Goal: Task Accomplishment & Management: Use online tool/utility

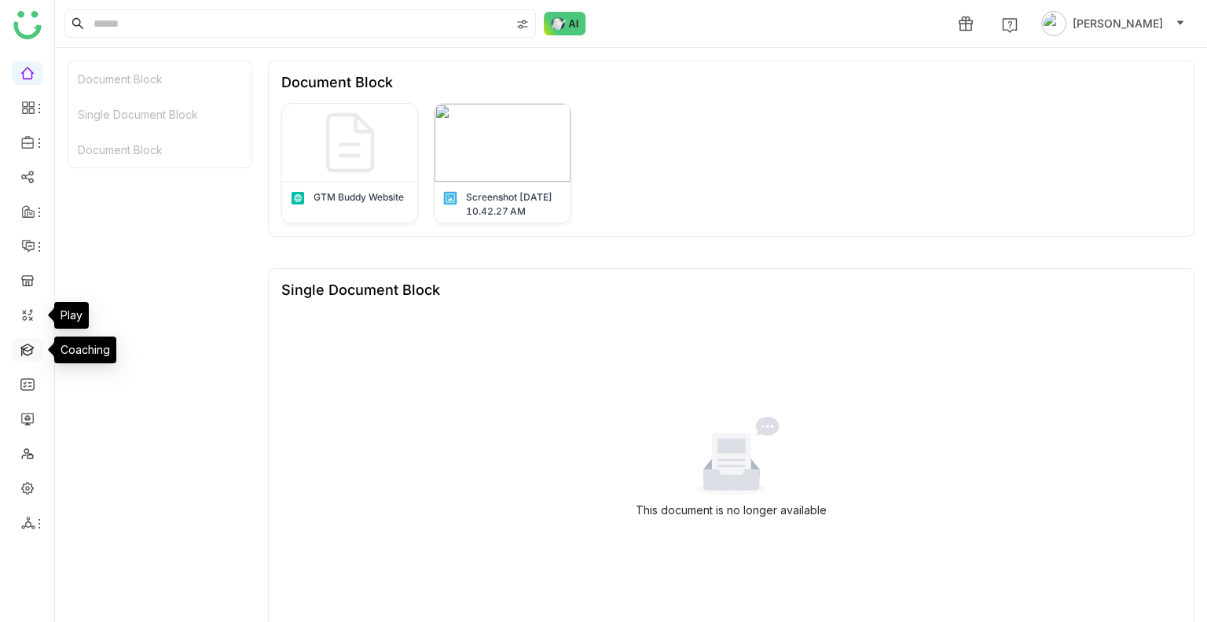
click at [31, 353] on link at bounding box center [27, 348] width 14 height 13
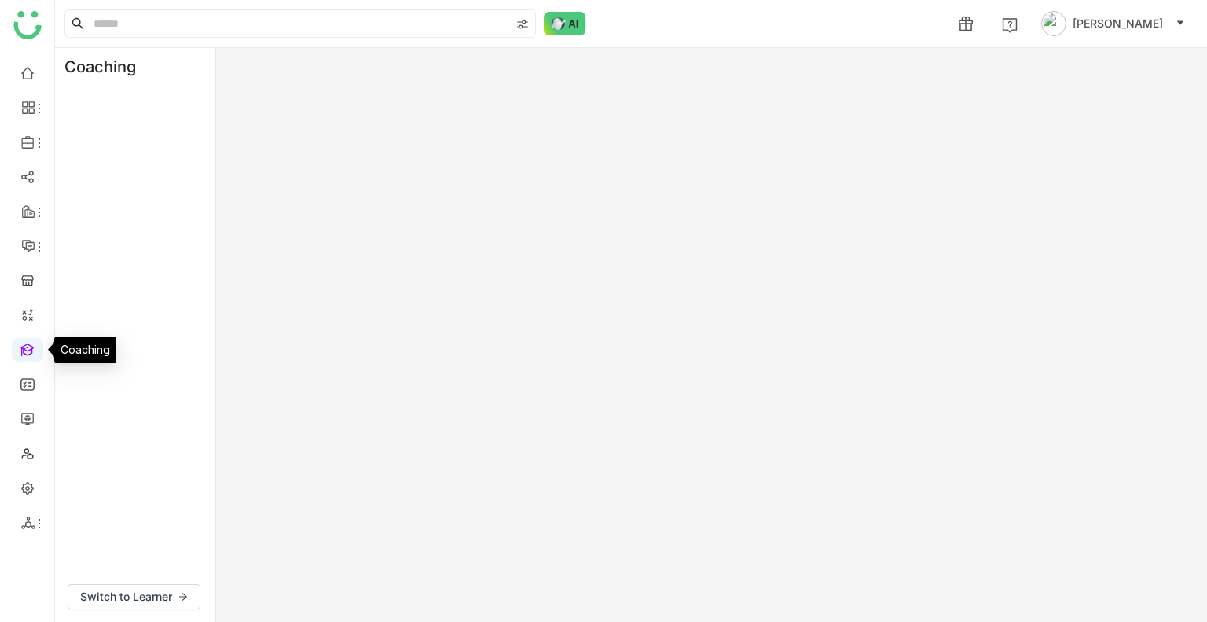
click at [31, 353] on link at bounding box center [27, 348] width 14 height 13
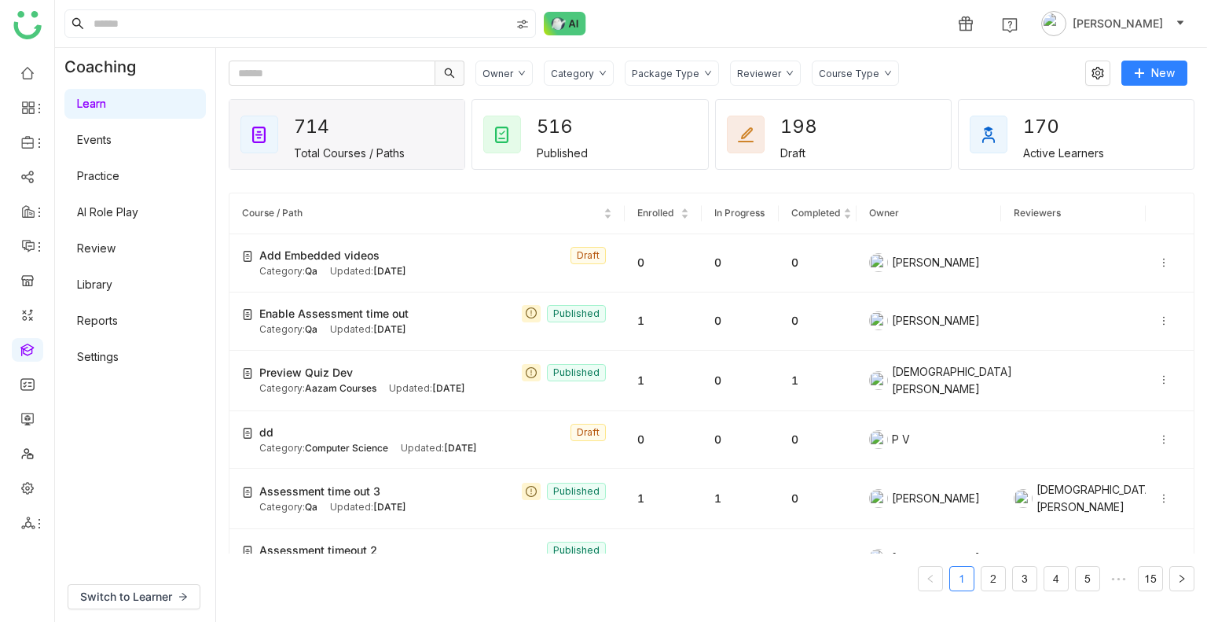
click at [107, 277] on link "Library" at bounding box center [94, 283] width 35 height 13
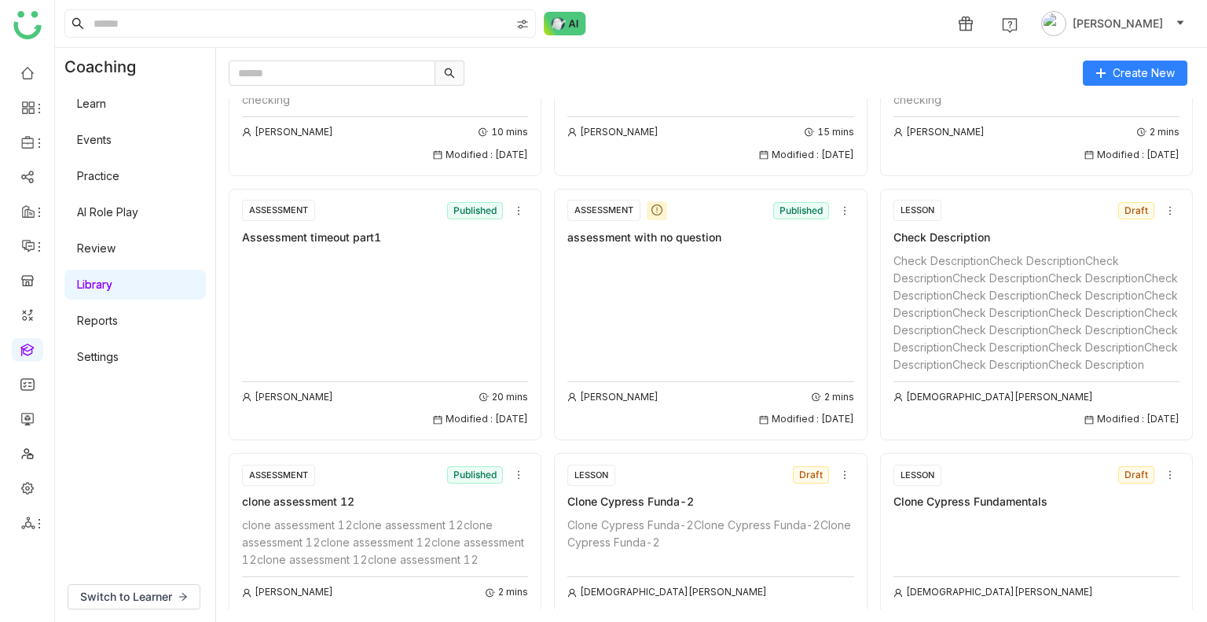
scroll to position [1977, 0]
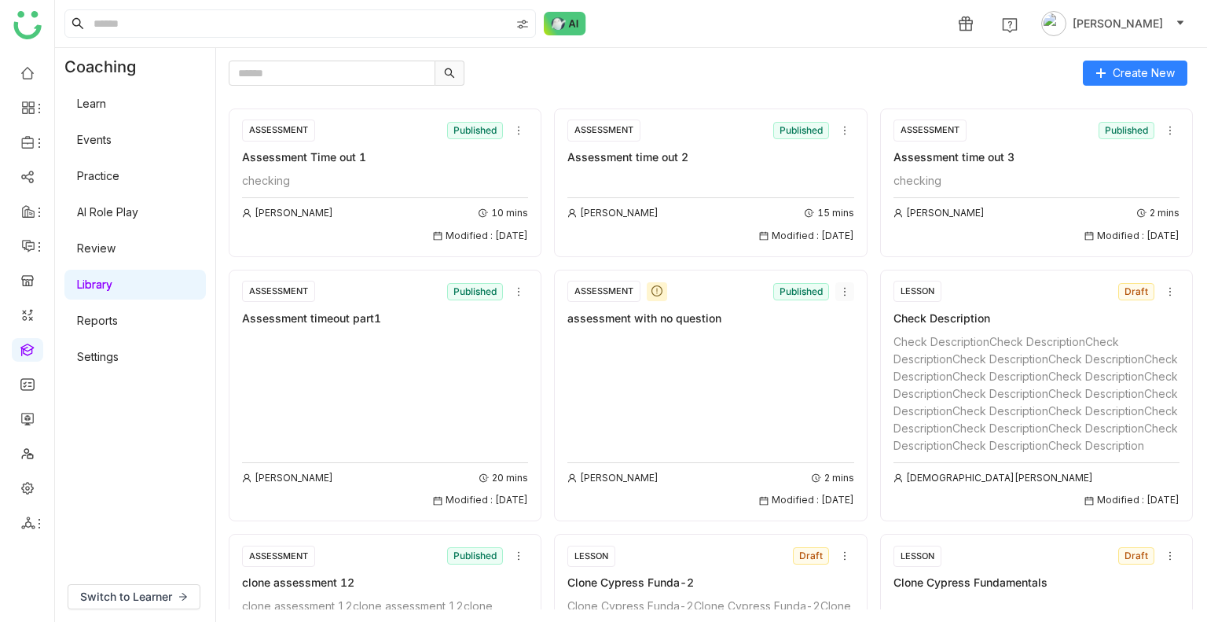
click at [839, 286] on icon at bounding box center [844, 291] width 11 height 11
click at [857, 401] on span "Delete" at bounding box center [854, 403] width 35 height 17
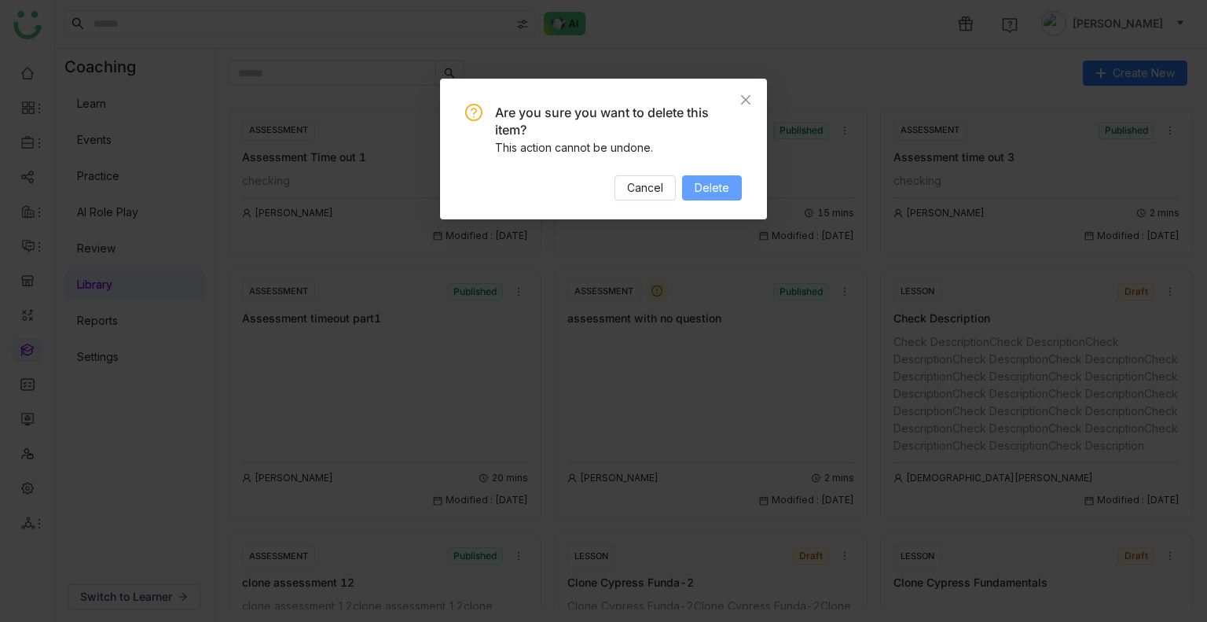
click at [710, 188] on span "Delete" at bounding box center [712, 187] width 35 height 17
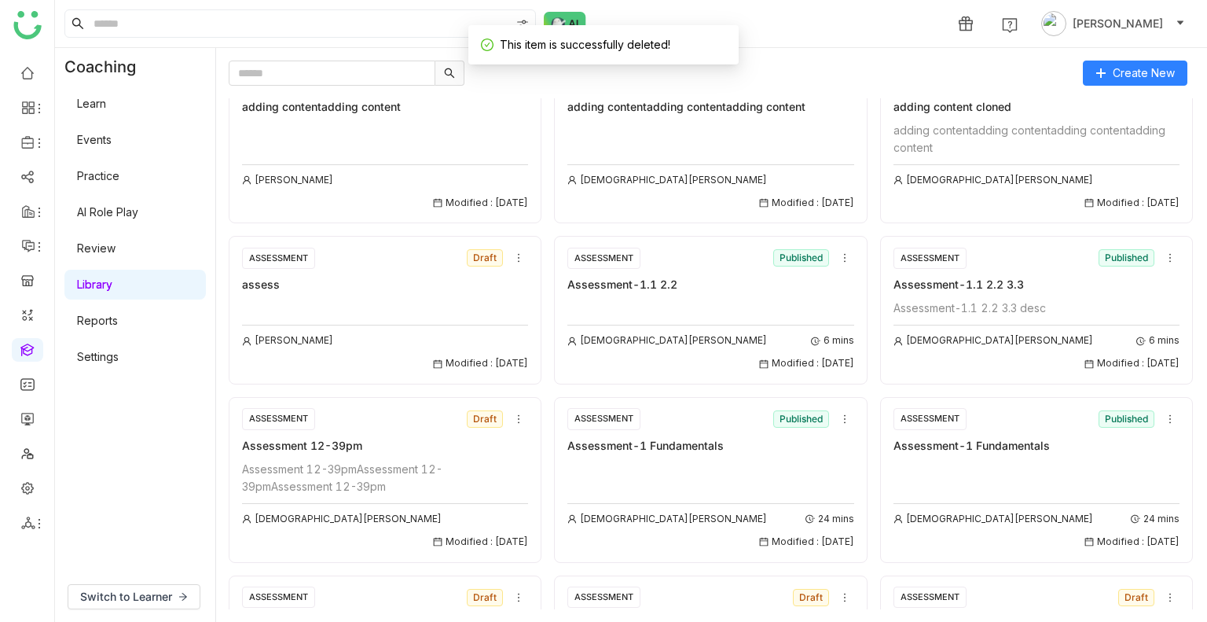
scroll to position [0, 0]
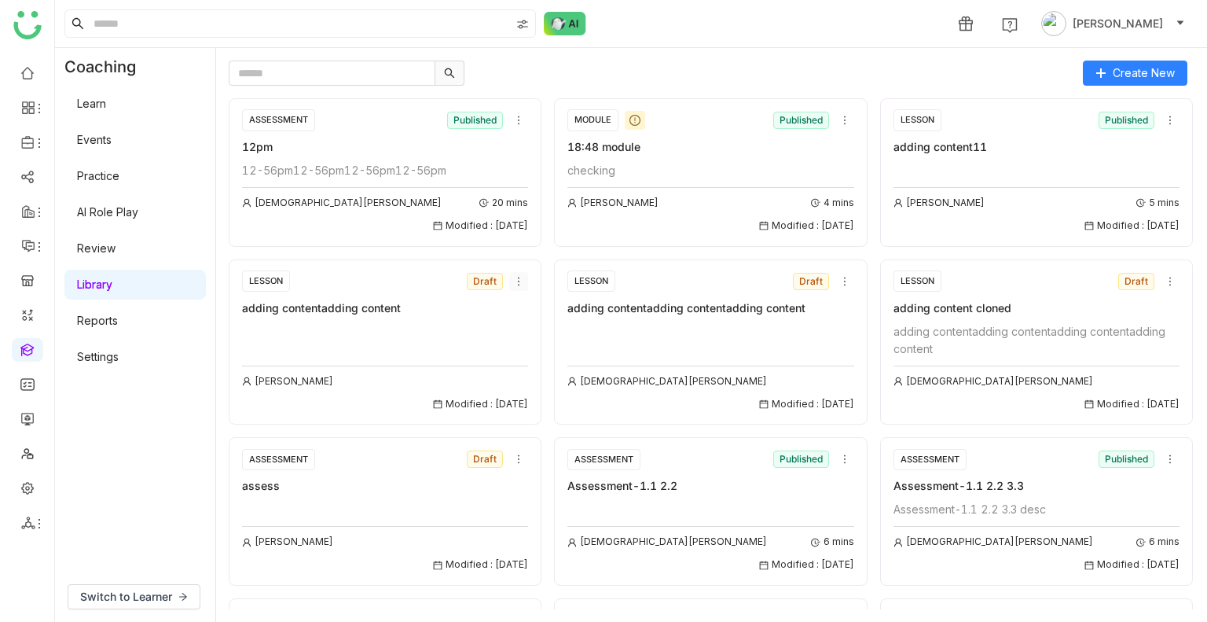
click at [516, 281] on icon at bounding box center [518, 281] width 11 height 11
click at [519, 314] on span "Edit" at bounding box center [524, 309] width 19 height 17
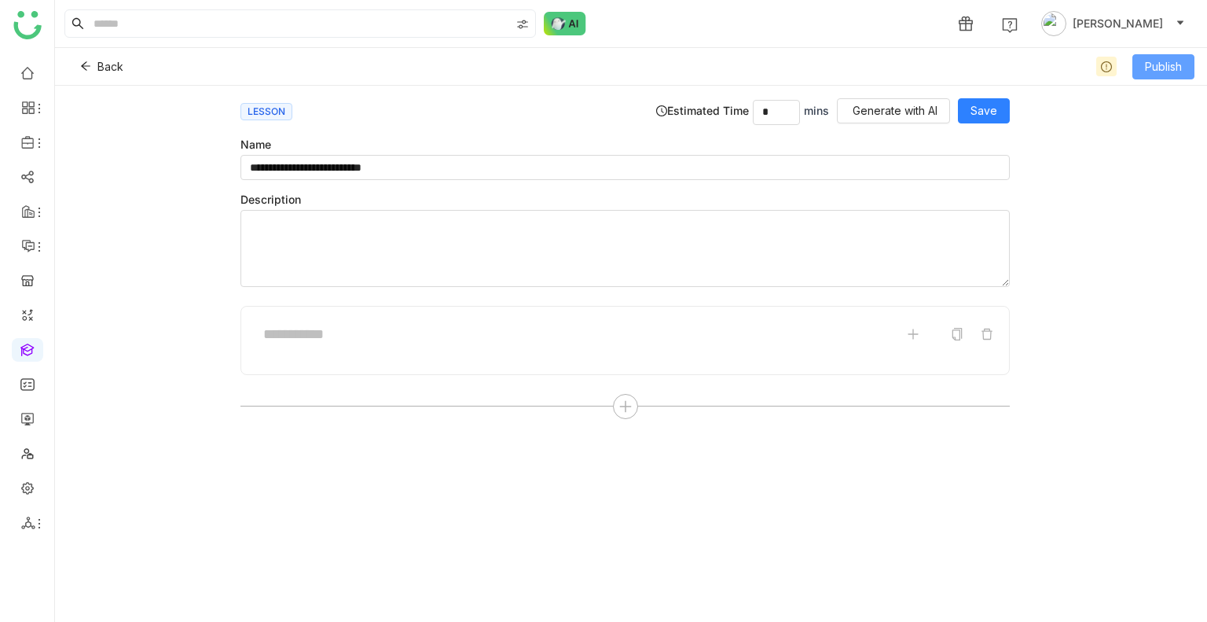
click at [1145, 61] on span "Publish" at bounding box center [1163, 66] width 37 height 17
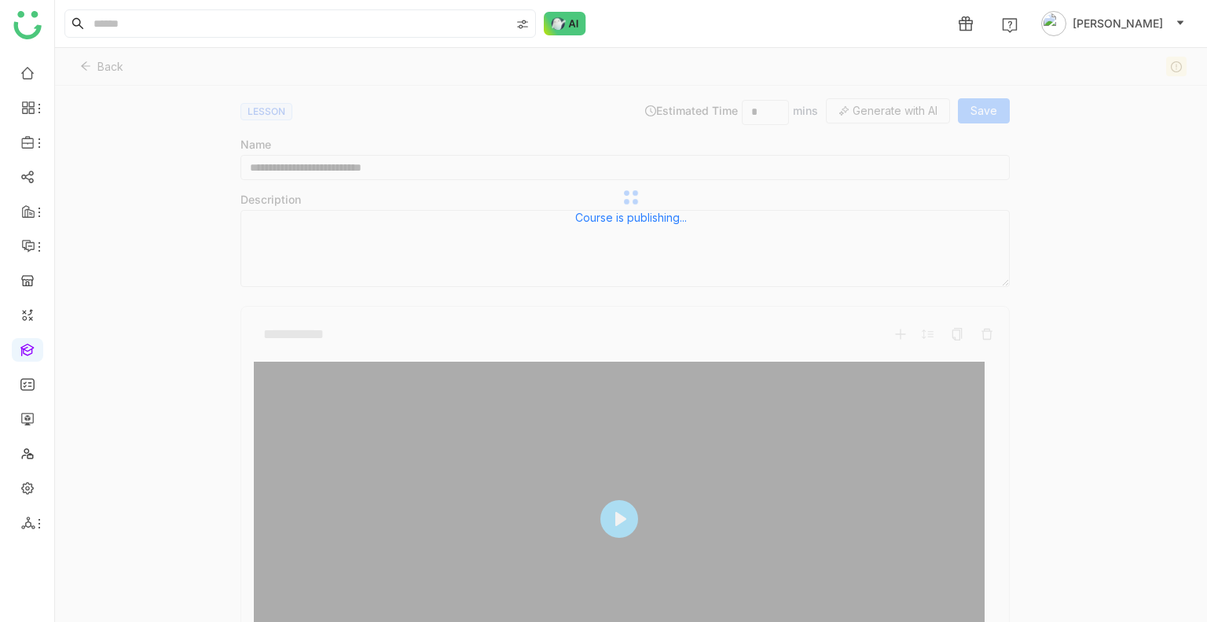
click at [439, 161] on div "Course is publishing..." at bounding box center [631, 205] width 1152 height 314
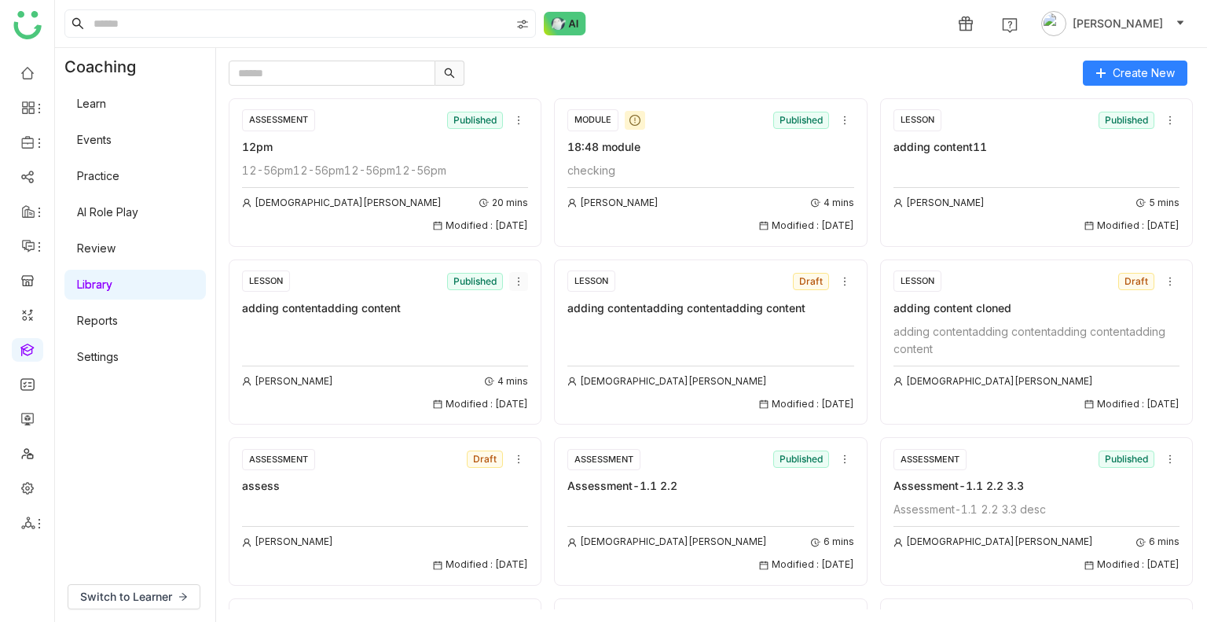
click at [513, 280] on icon at bounding box center [518, 281] width 11 height 11
click at [531, 356] on li "Add to Course" at bounding box center [552, 369] width 94 height 30
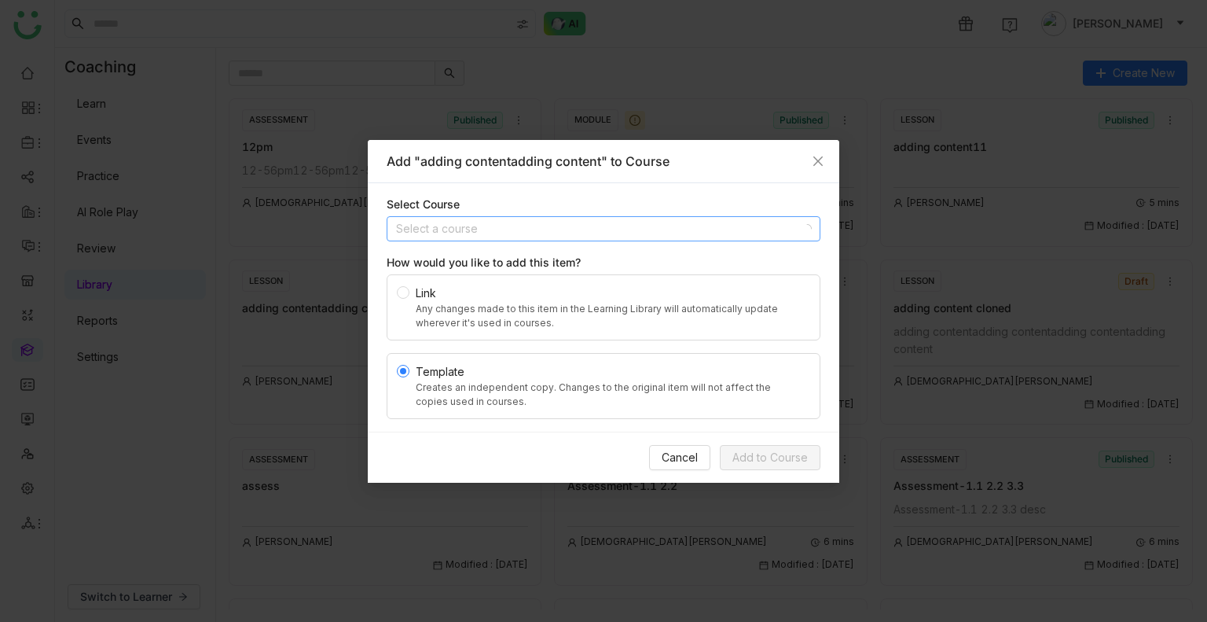
click at [457, 228] on input at bounding box center [598, 229] width 404 height 24
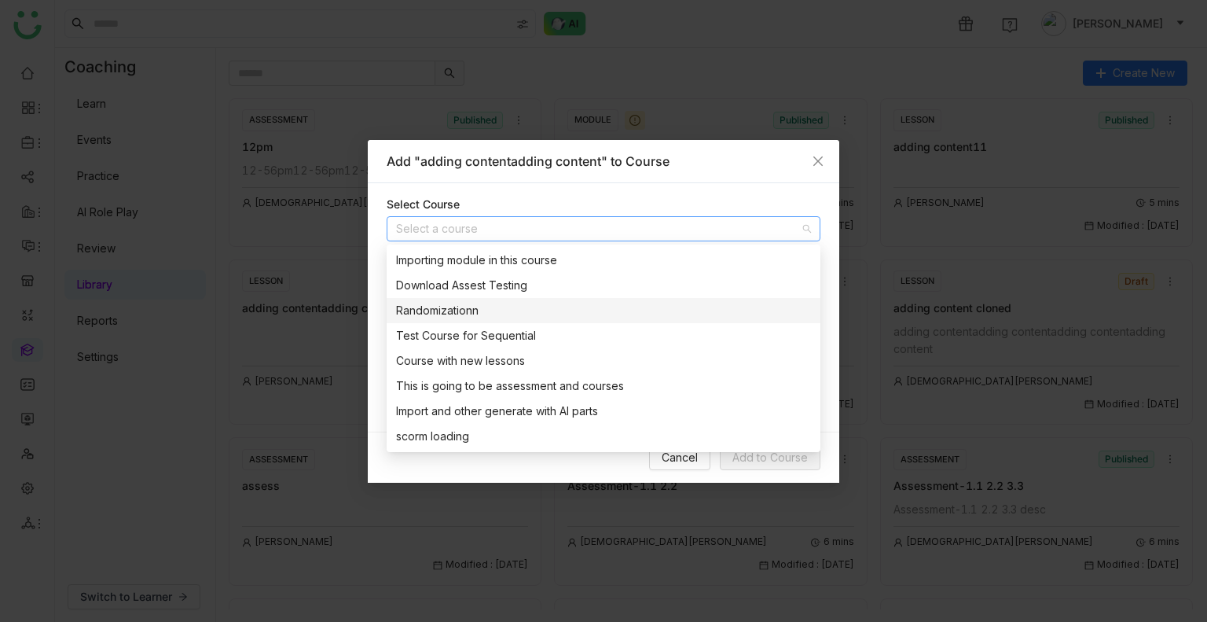
click at [439, 302] on div "Randomizationn" at bounding box center [603, 310] width 415 height 17
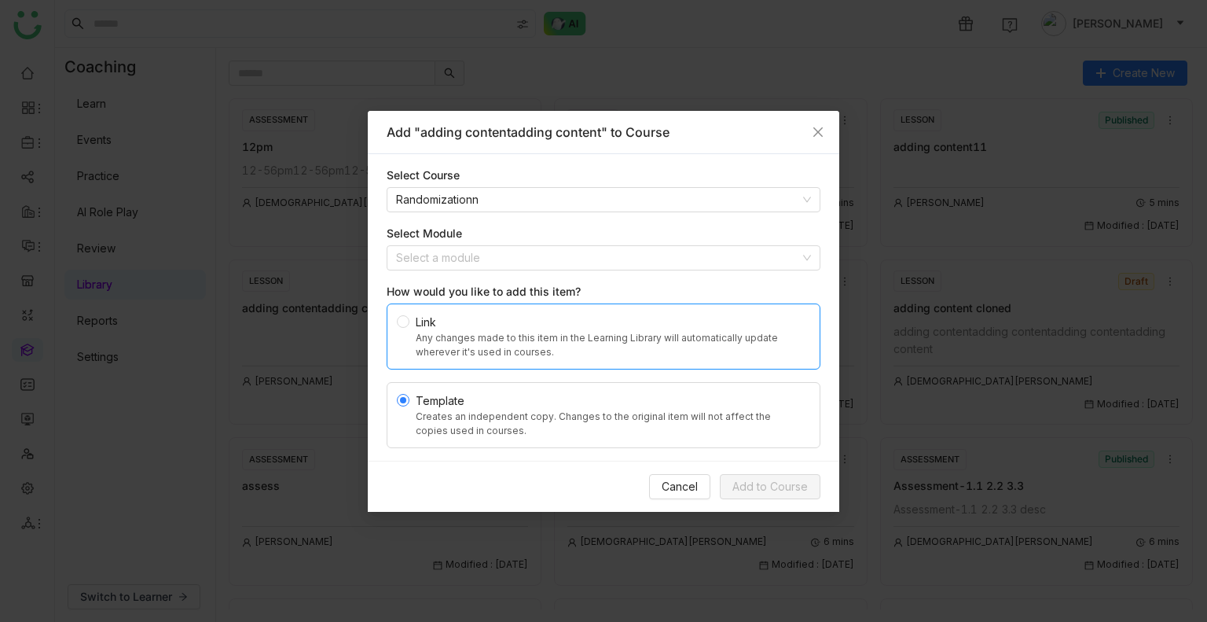
click at [391, 321] on label "Link Any changes made to this item in the Learning Library will automatically u…" at bounding box center [604, 336] width 434 height 66
click at [468, 251] on input at bounding box center [598, 258] width 404 height 24
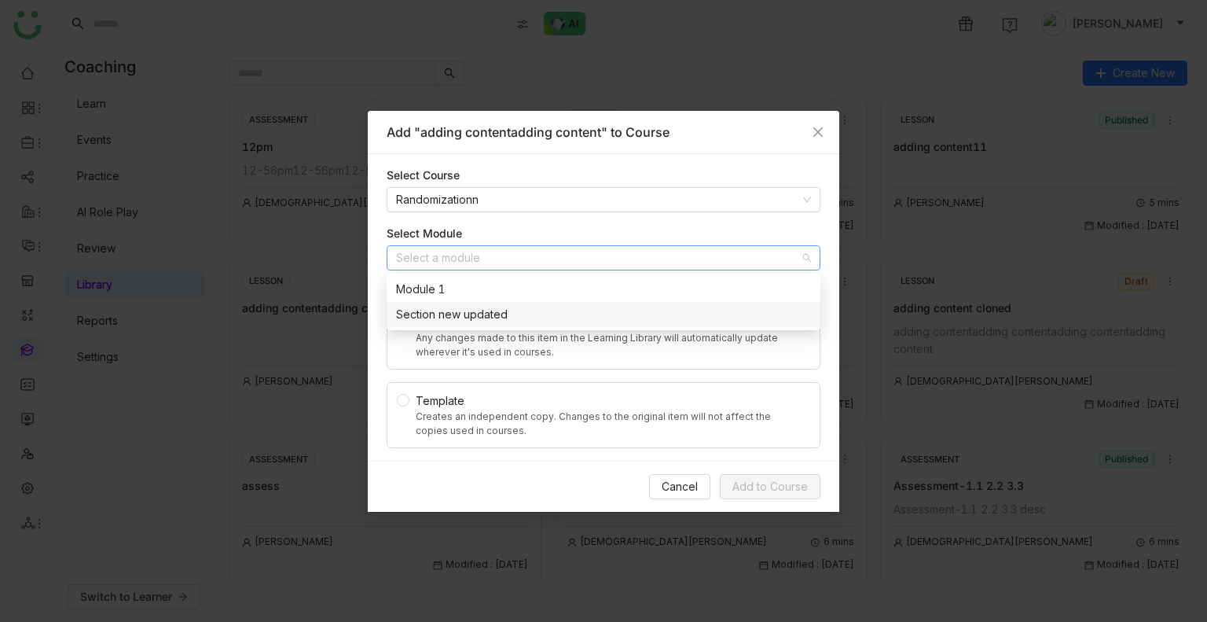
click at [451, 310] on div "Section new updated" at bounding box center [603, 314] width 415 height 17
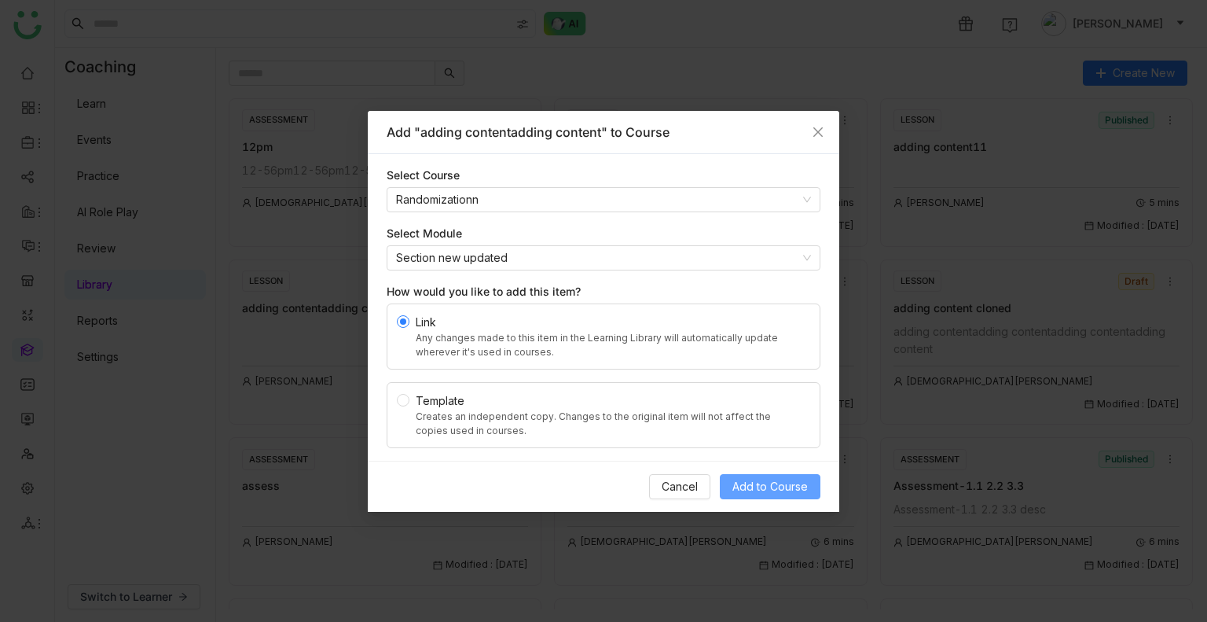
click at [753, 476] on button "Add to Course" at bounding box center [770, 486] width 101 height 25
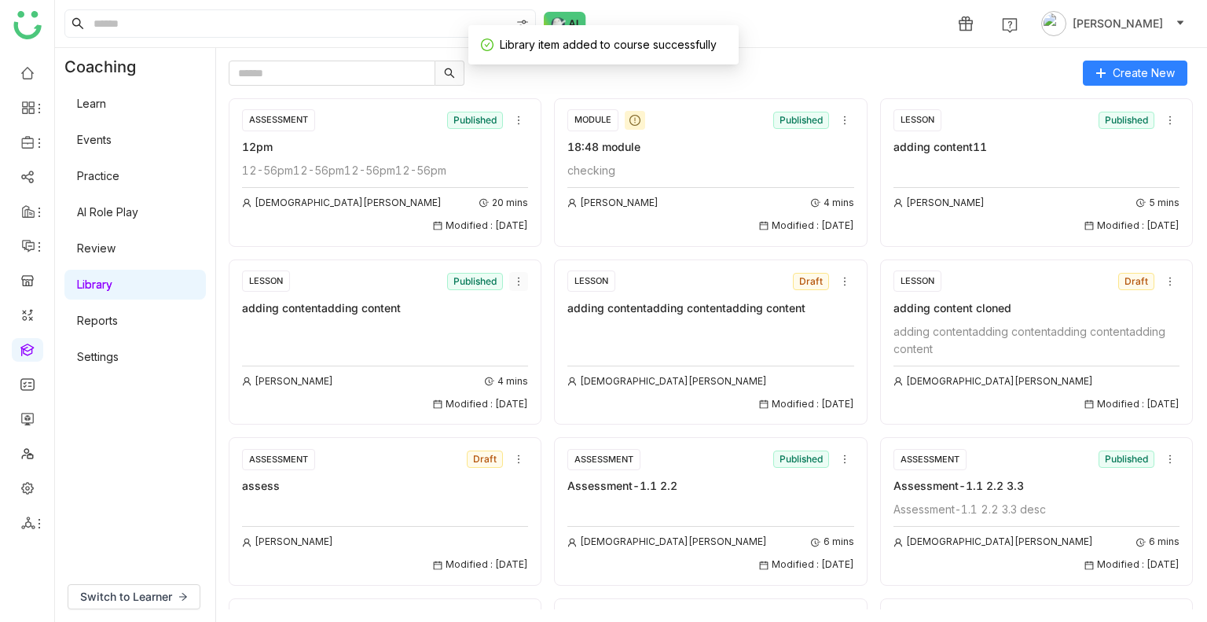
click at [518, 280] on icon at bounding box center [519, 281] width 2 height 9
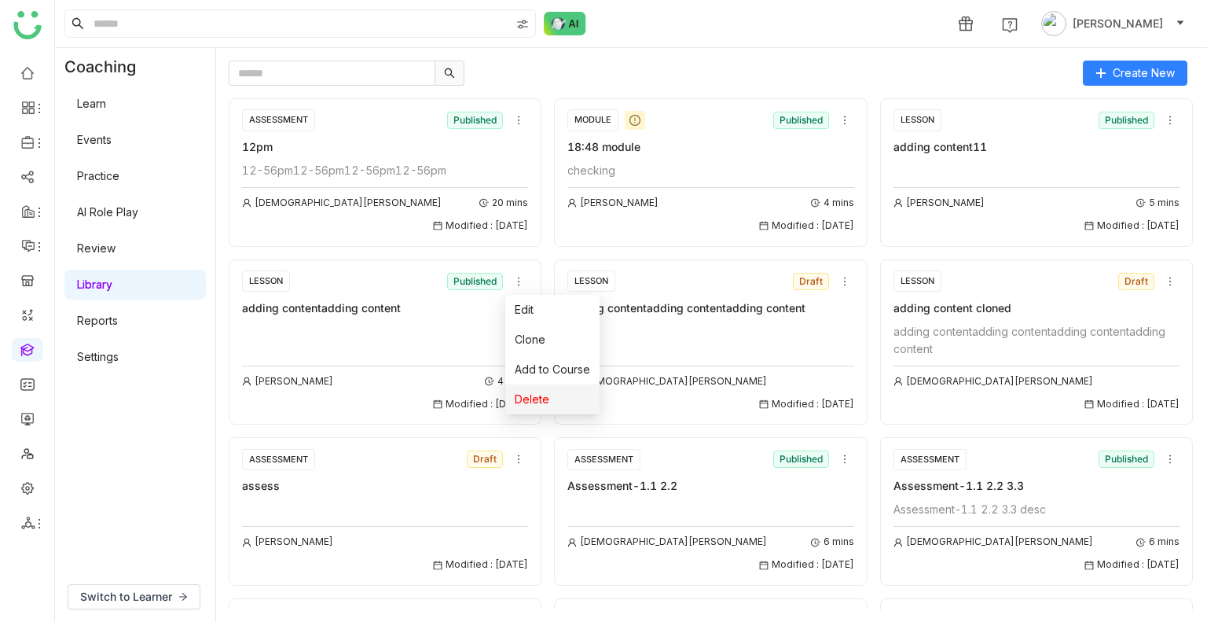
click at [549, 384] on li "Delete" at bounding box center [552, 399] width 94 height 30
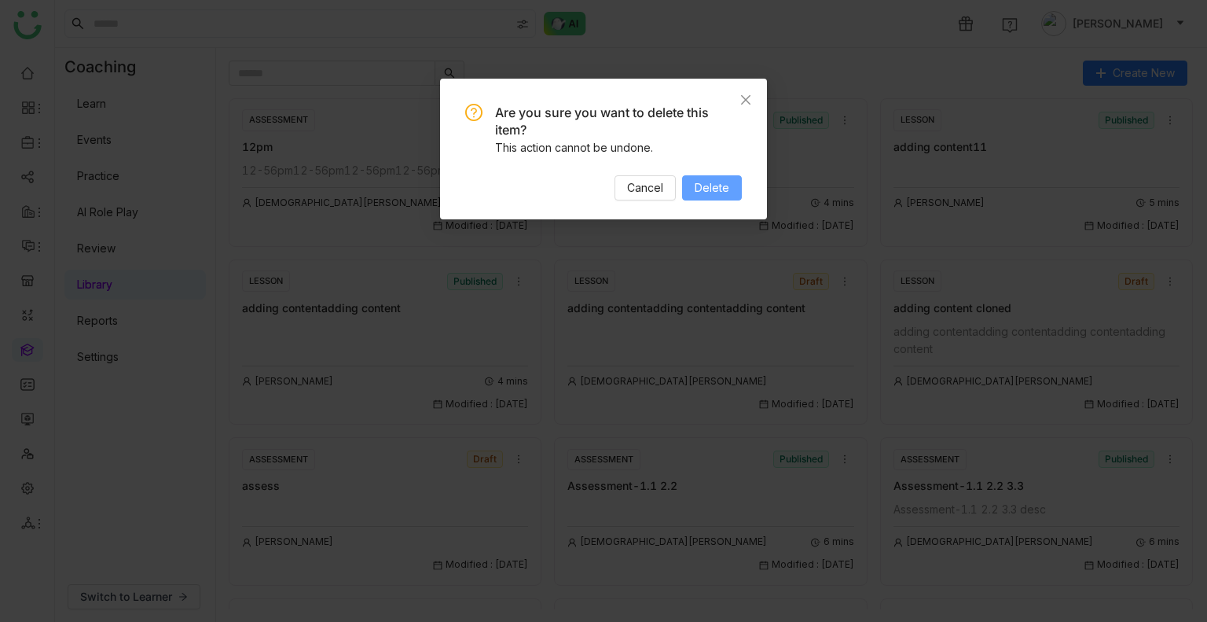
click at [704, 189] on span "Delete" at bounding box center [712, 187] width 35 height 17
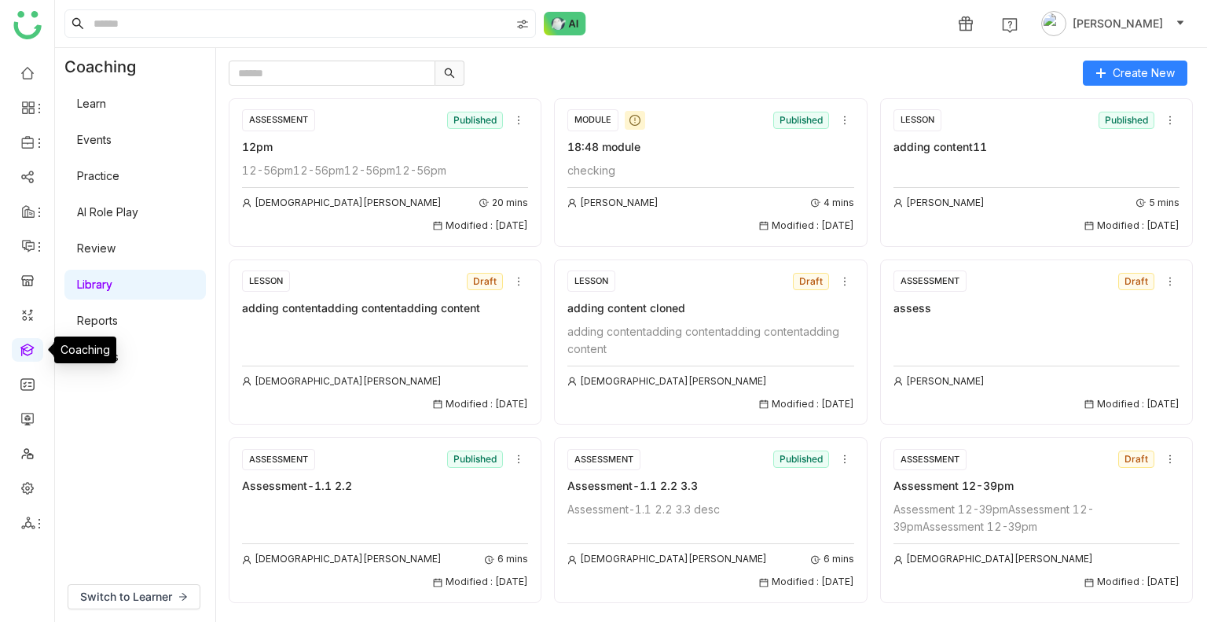
click at [32, 351] on link at bounding box center [27, 348] width 14 height 13
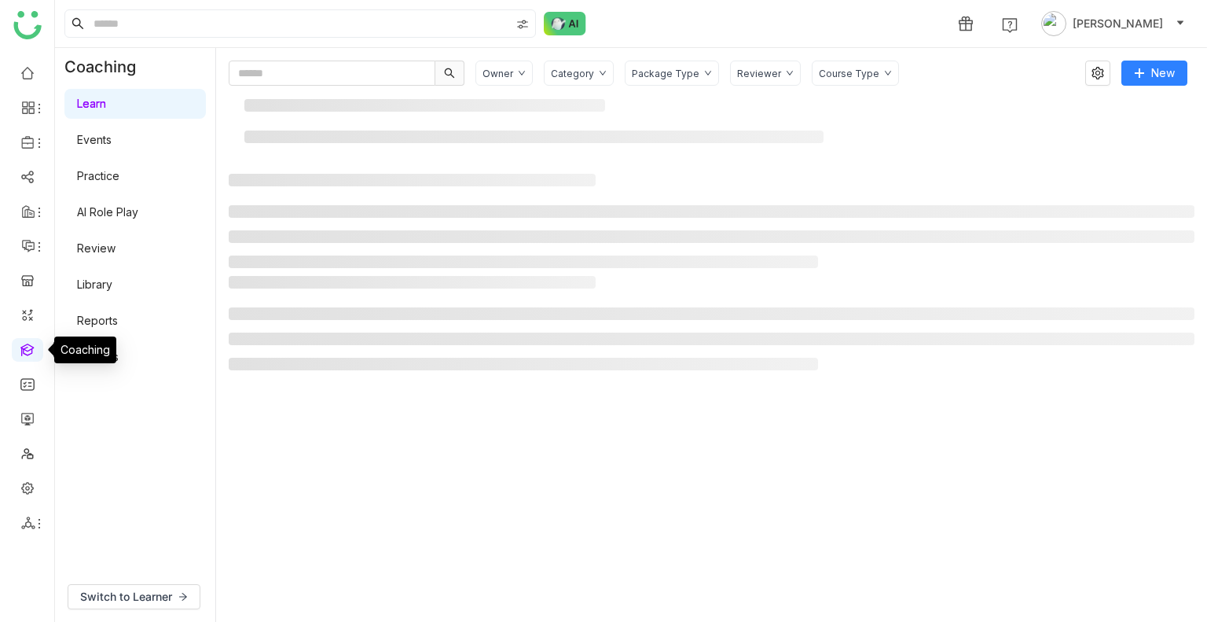
click at [32, 351] on link at bounding box center [27, 348] width 14 height 13
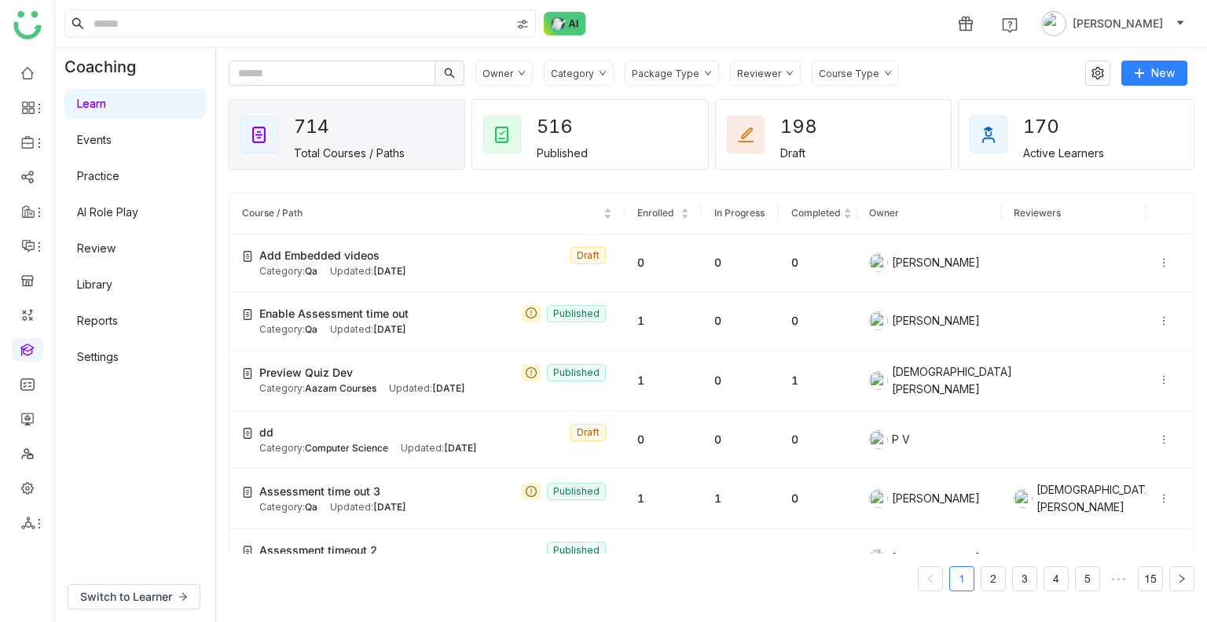
click at [701, 20] on div "1 [PERSON_NAME]" at bounding box center [631, 23] width 1152 height 47
click at [20, 415] on link at bounding box center [27, 417] width 14 height 13
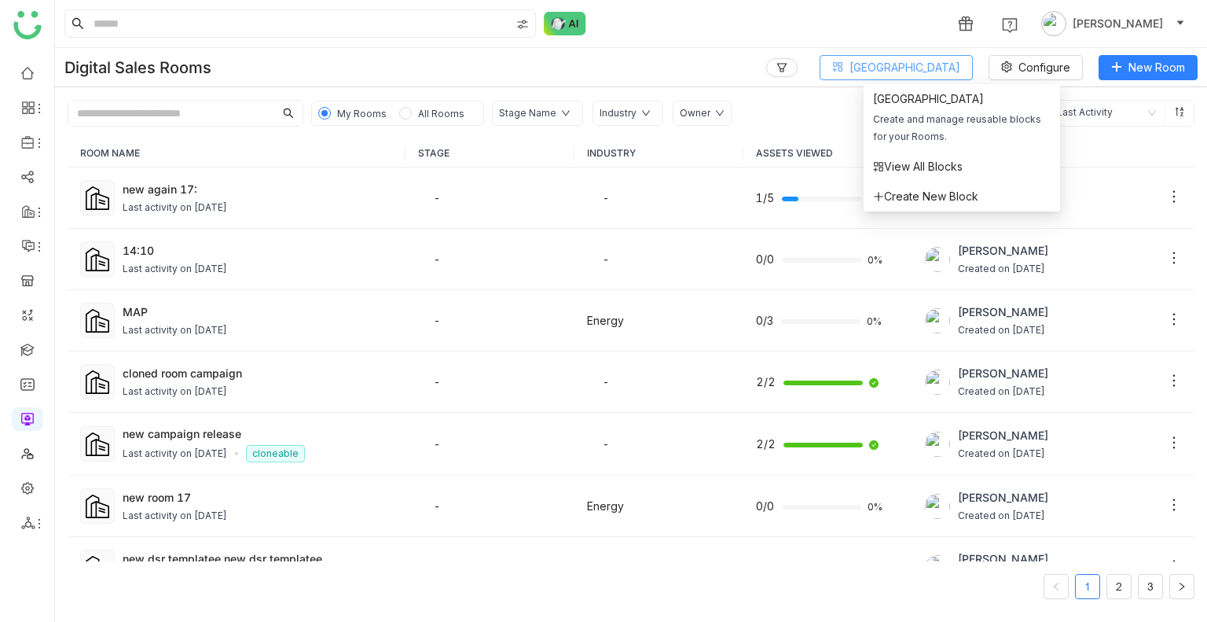
click at [895, 63] on span "[GEOGRAPHIC_DATA]" at bounding box center [905, 67] width 111 height 17
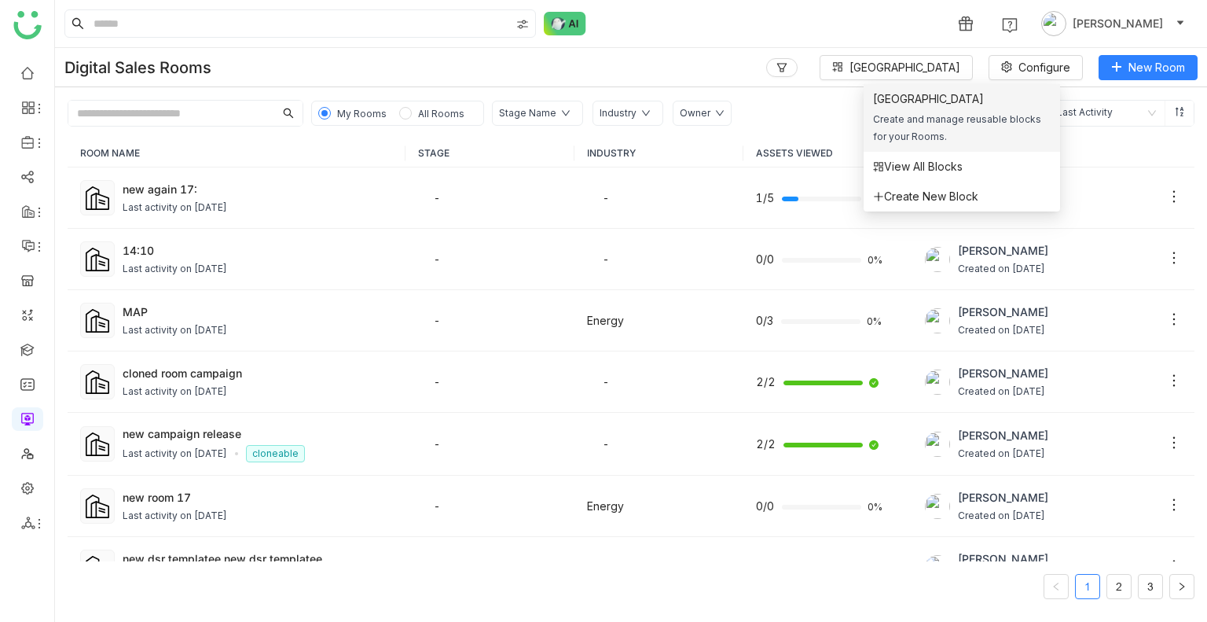
click at [901, 108] on div "Block Library Create and manage reusable blocks for your Rooms." at bounding box center [962, 117] width 178 height 55
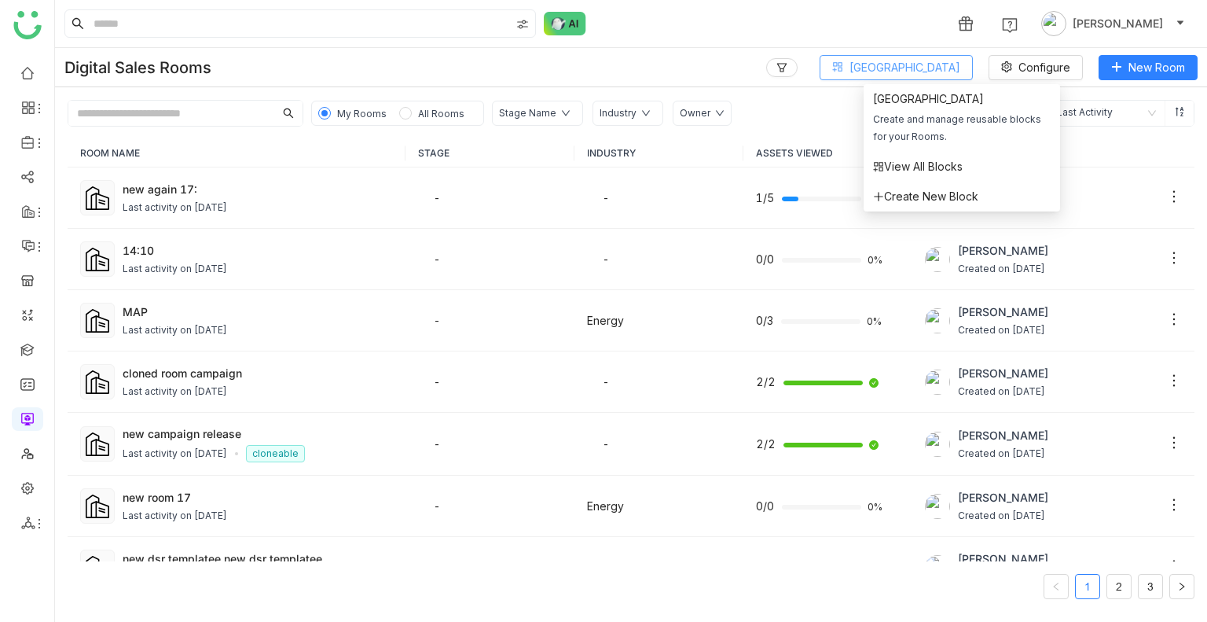
click at [905, 61] on span "[GEOGRAPHIC_DATA]" at bounding box center [905, 67] width 111 height 17
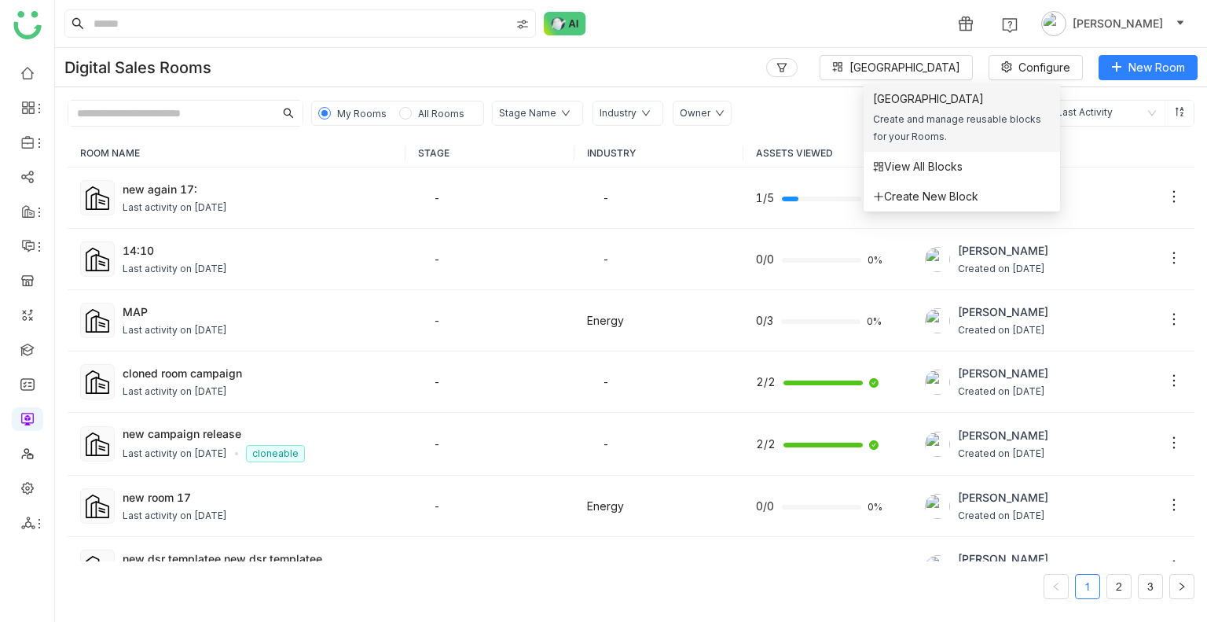
click at [923, 120] on div "Create and manage reusable blocks for your Rooms." at bounding box center [962, 128] width 178 height 35
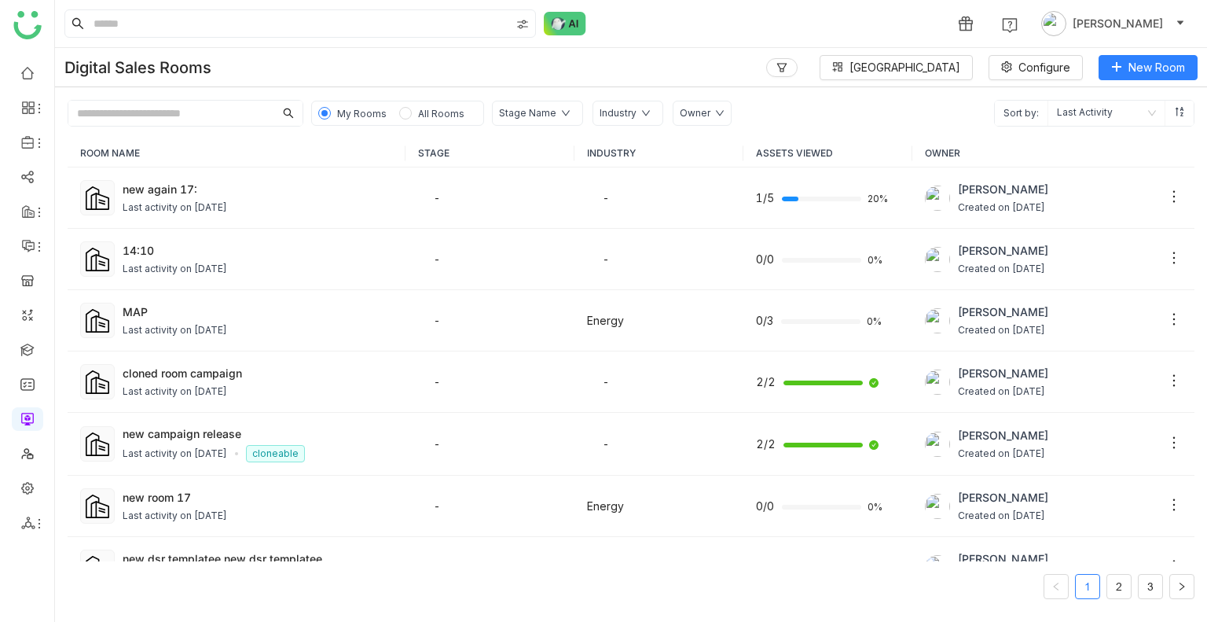
click at [923, 120] on body "1 [PERSON_NAME] Digital Sales Rooms Block Library Configure New Room My Rooms A…" at bounding box center [603, 311] width 1207 height 622
drag, startPoint x: 920, startPoint y: 84, endPoint x: 916, endPoint y: 68, distance: 16.4
click at [916, 68] on div "Digital Sales Rooms Block Library Configure New Room" at bounding box center [631, 67] width 1152 height 39
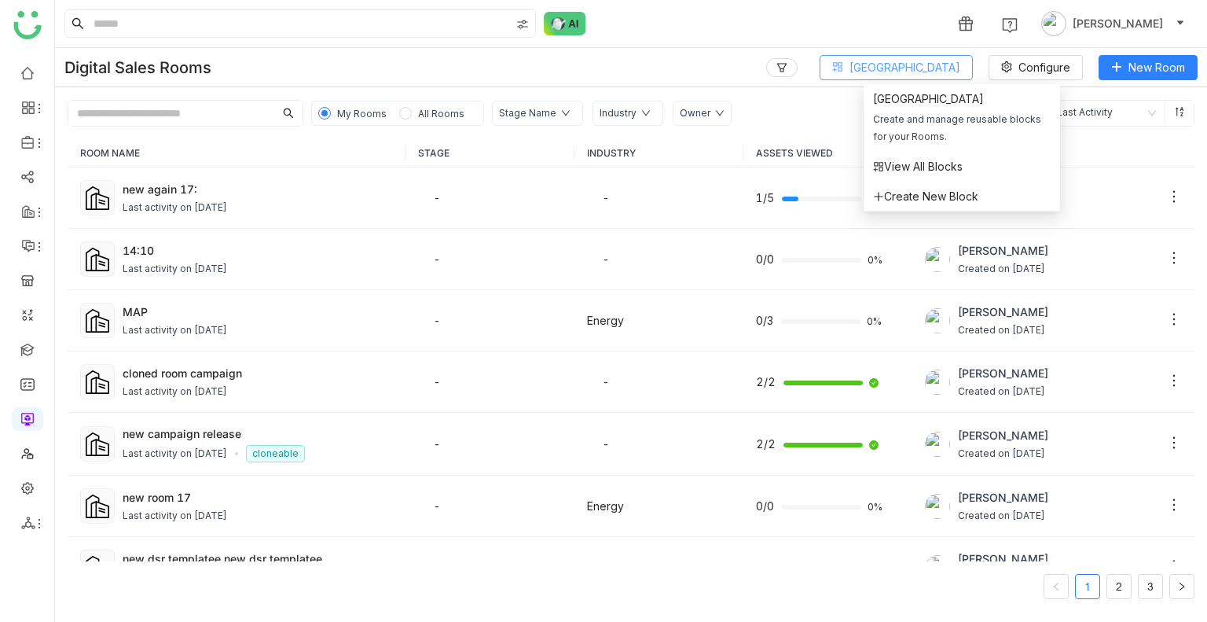
click at [916, 68] on span "[GEOGRAPHIC_DATA]" at bounding box center [905, 67] width 111 height 17
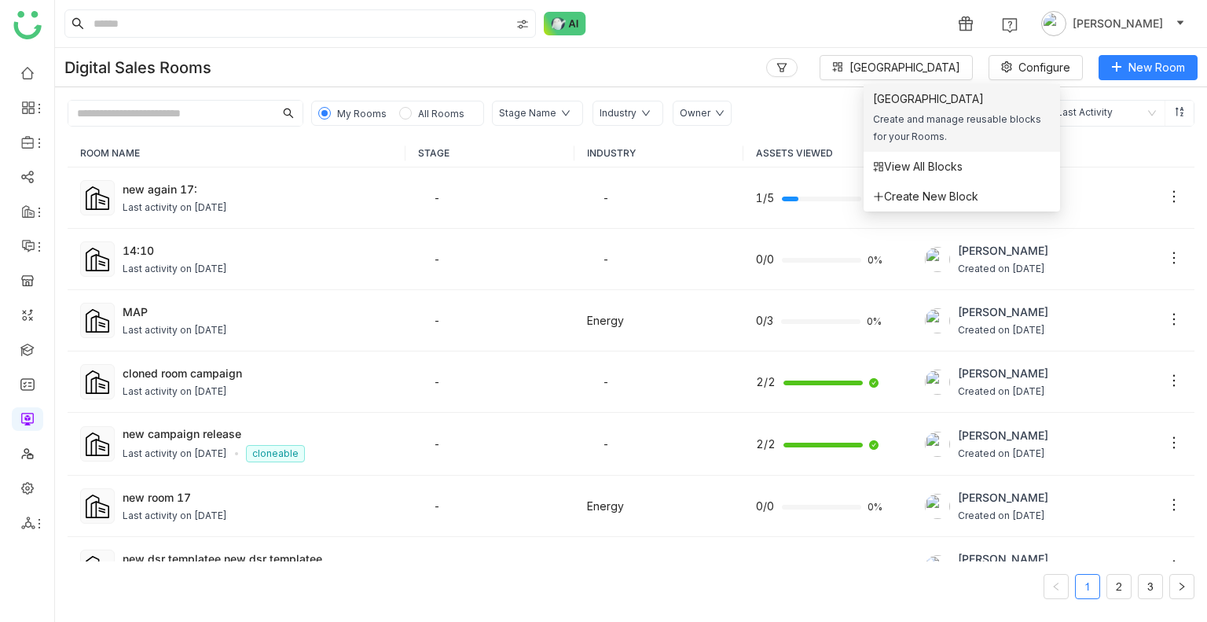
click at [897, 108] on div "Block Library Create and manage reusable blocks for your Rooms." at bounding box center [962, 117] width 178 height 55
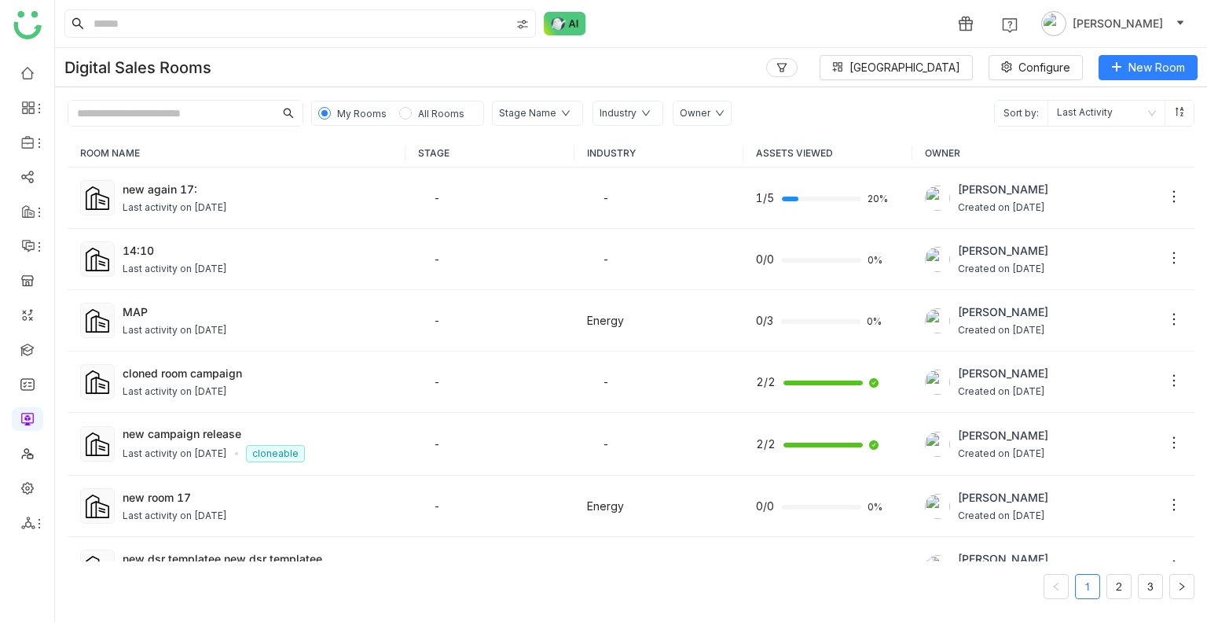
click at [897, 108] on body "1 [PERSON_NAME] Digital Sales Rooms Block Library Configure New Room My Rooms A…" at bounding box center [603, 311] width 1207 height 622
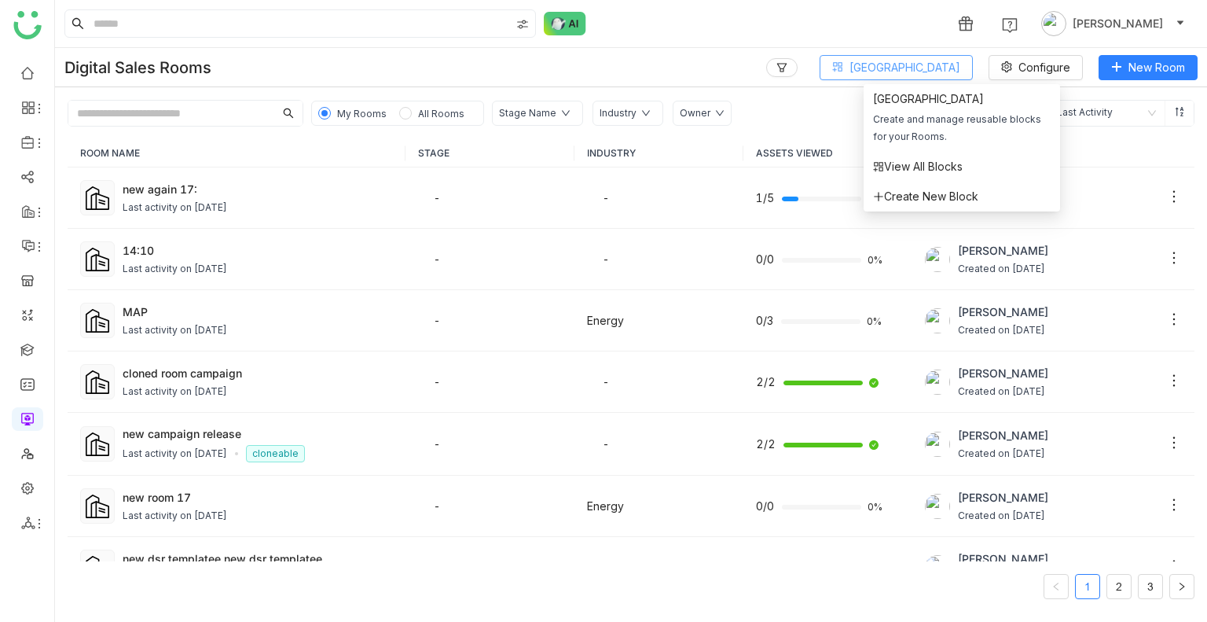
click at [899, 78] on button "[GEOGRAPHIC_DATA]" at bounding box center [896, 67] width 153 height 25
drag, startPoint x: 899, startPoint y: 78, endPoint x: 909, endPoint y: 114, distance: 37.4
click at [909, 114] on body "1 [PERSON_NAME] Digital Sales Rooms Block Library Configure New Room My Rooms A…" at bounding box center [603, 311] width 1207 height 622
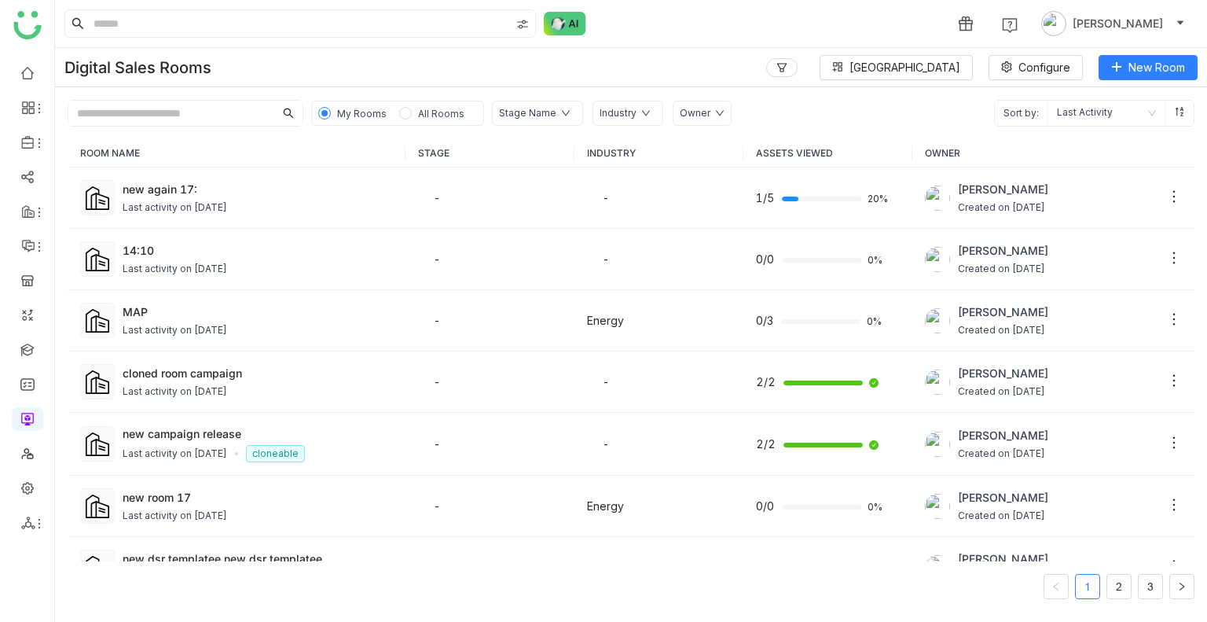
click at [909, 114] on div "My Rooms All Rooms Stage Name Industry Owner Sort by: Last Activity" at bounding box center [631, 106] width 1152 height 39
